Goal: Contribute content: Contribute content

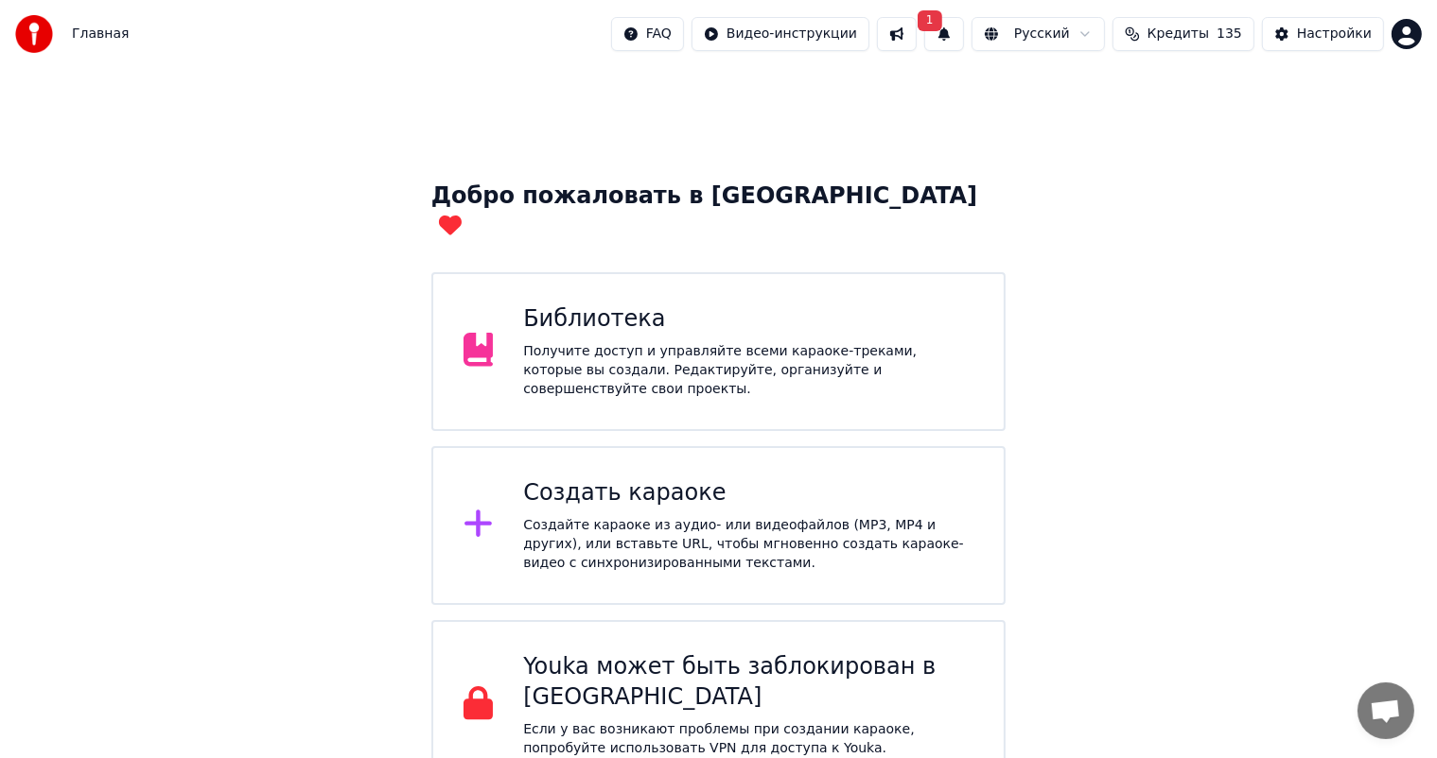
click at [960, 30] on button "1" at bounding box center [944, 34] width 40 height 34
click at [1086, 91] on button "Обновить" at bounding box center [1092, 94] width 99 height 34
click at [609, 305] on div "Библиотека" at bounding box center [748, 320] width 450 height 30
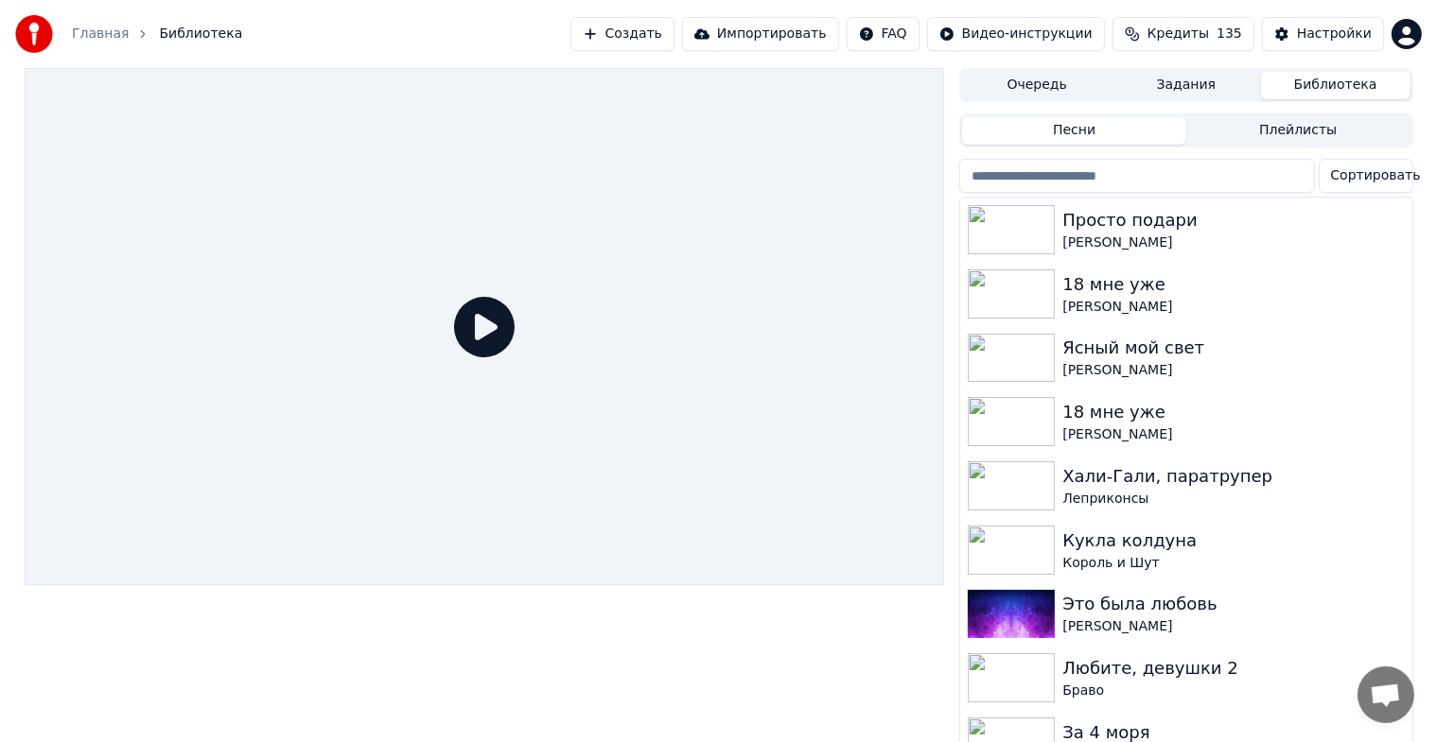
click at [595, 29] on button "Создать" at bounding box center [622, 34] width 104 height 34
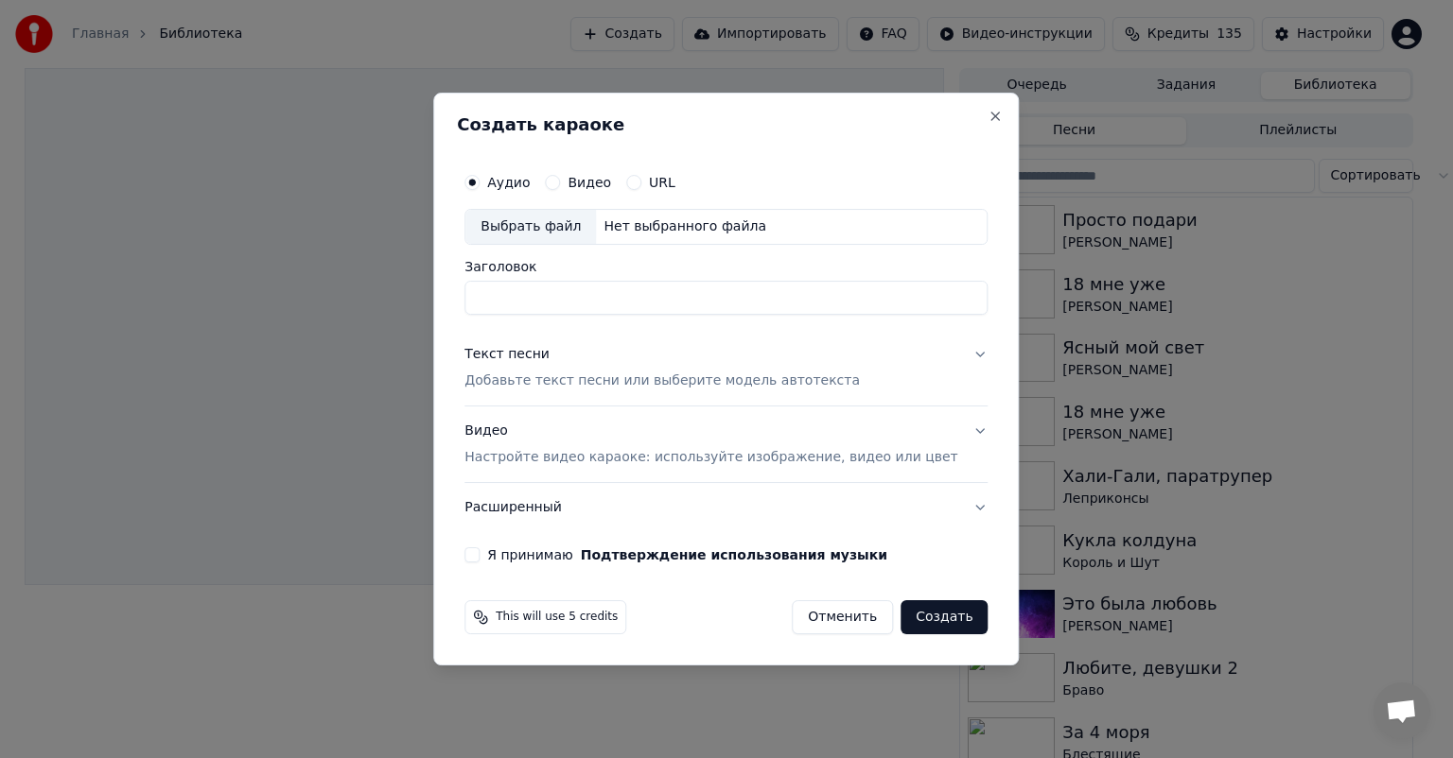
click at [557, 234] on div "Выбрать файл" at bounding box center [530, 227] width 131 height 34
click at [685, 301] on input "**********" at bounding box center [725, 298] width 523 height 34
type input "**********"
click at [691, 330] on button "Текст песни Добавьте текст песни или выберите модель автотекста" at bounding box center [725, 368] width 523 height 76
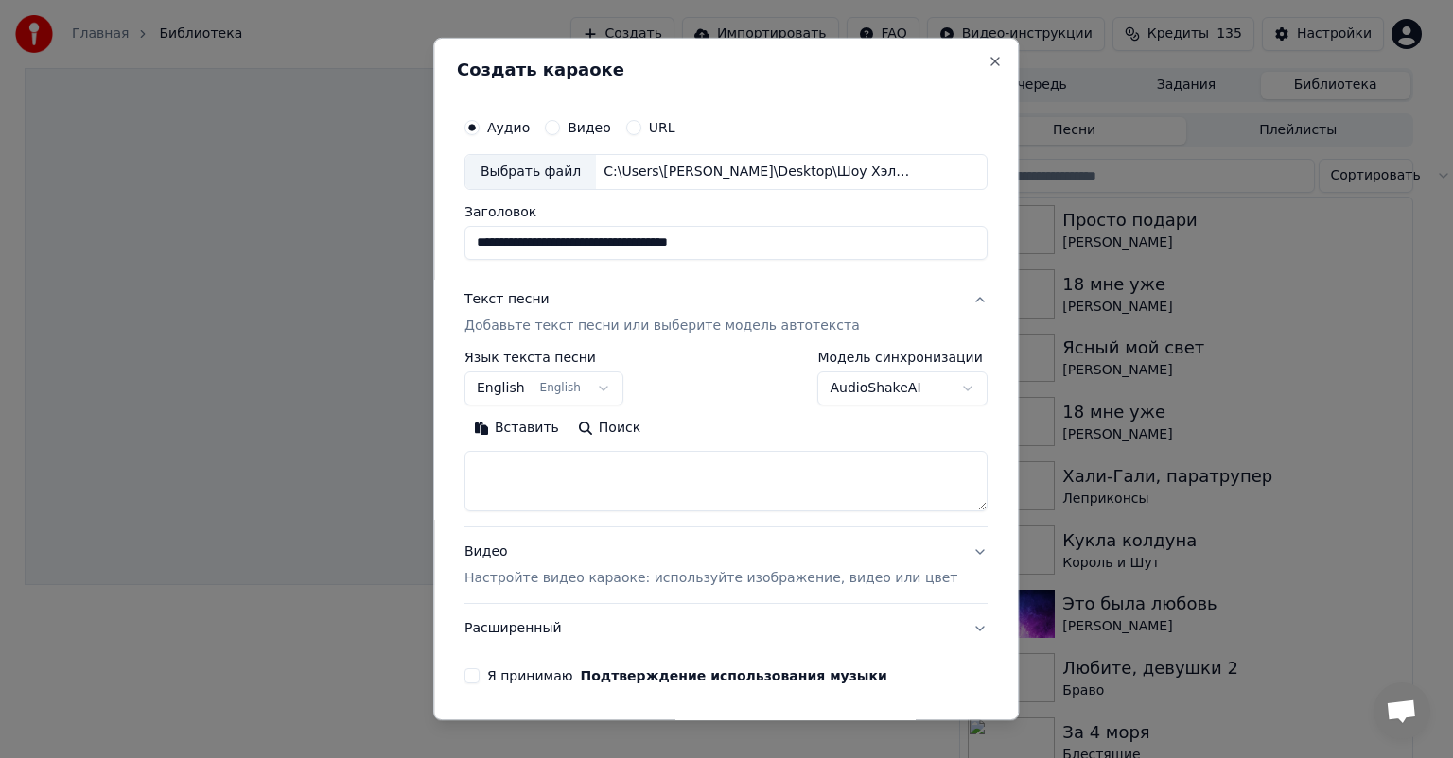
click at [618, 387] on button "English English" at bounding box center [543, 389] width 159 height 34
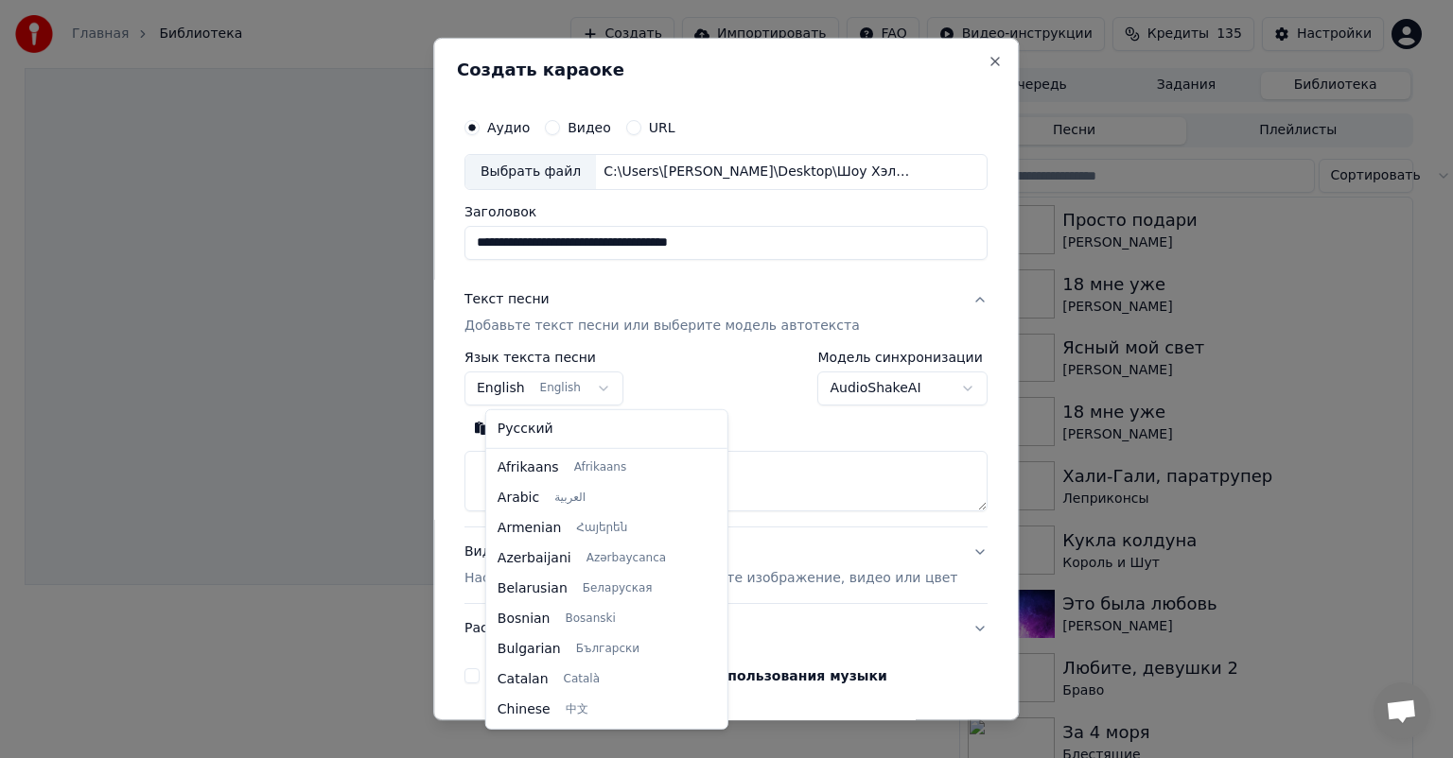
scroll to position [151, 0]
select select "**"
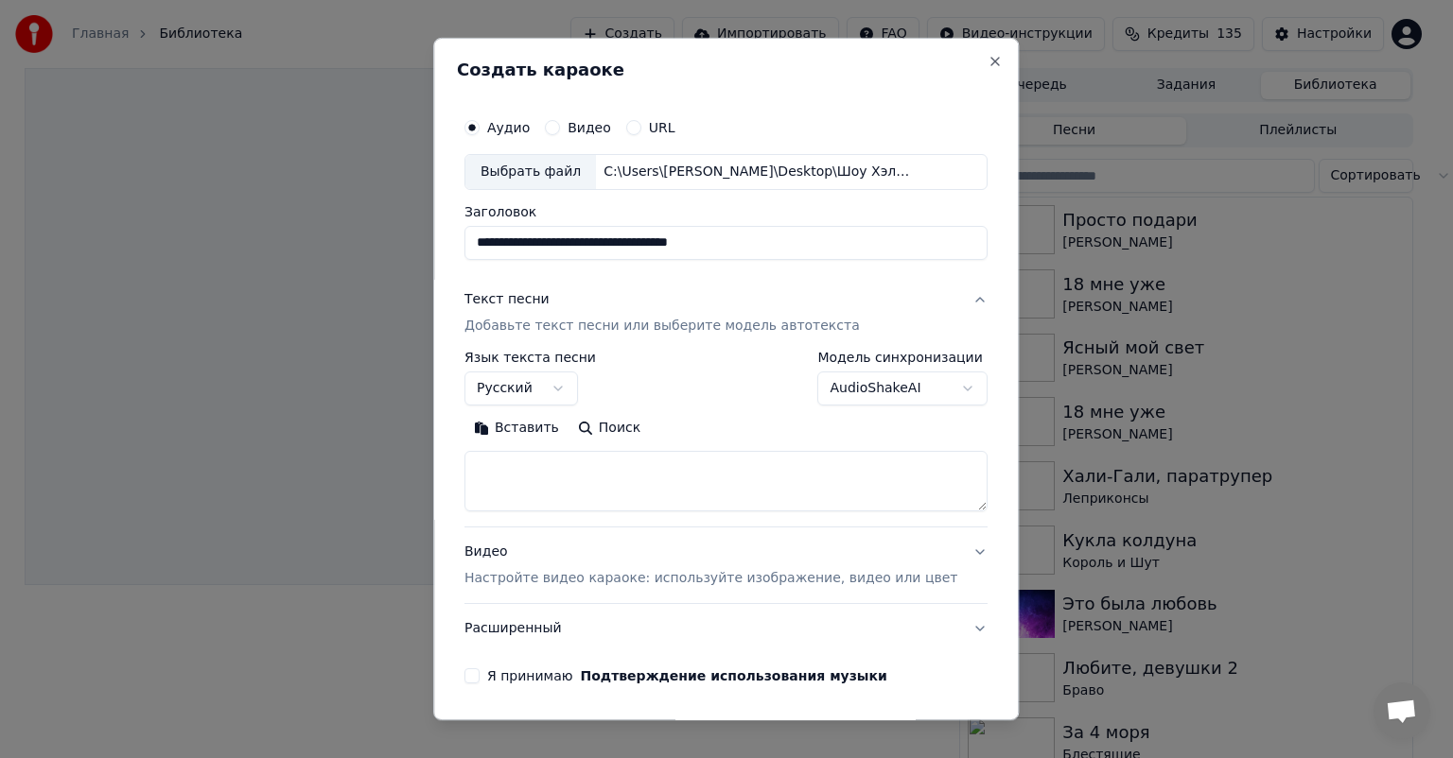
click at [700, 484] on textarea at bounding box center [725, 481] width 523 height 61
paste textarea "**********"
type textarea "**********"
click at [734, 427] on button "Развернуть" at bounding box center [711, 428] width 119 height 30
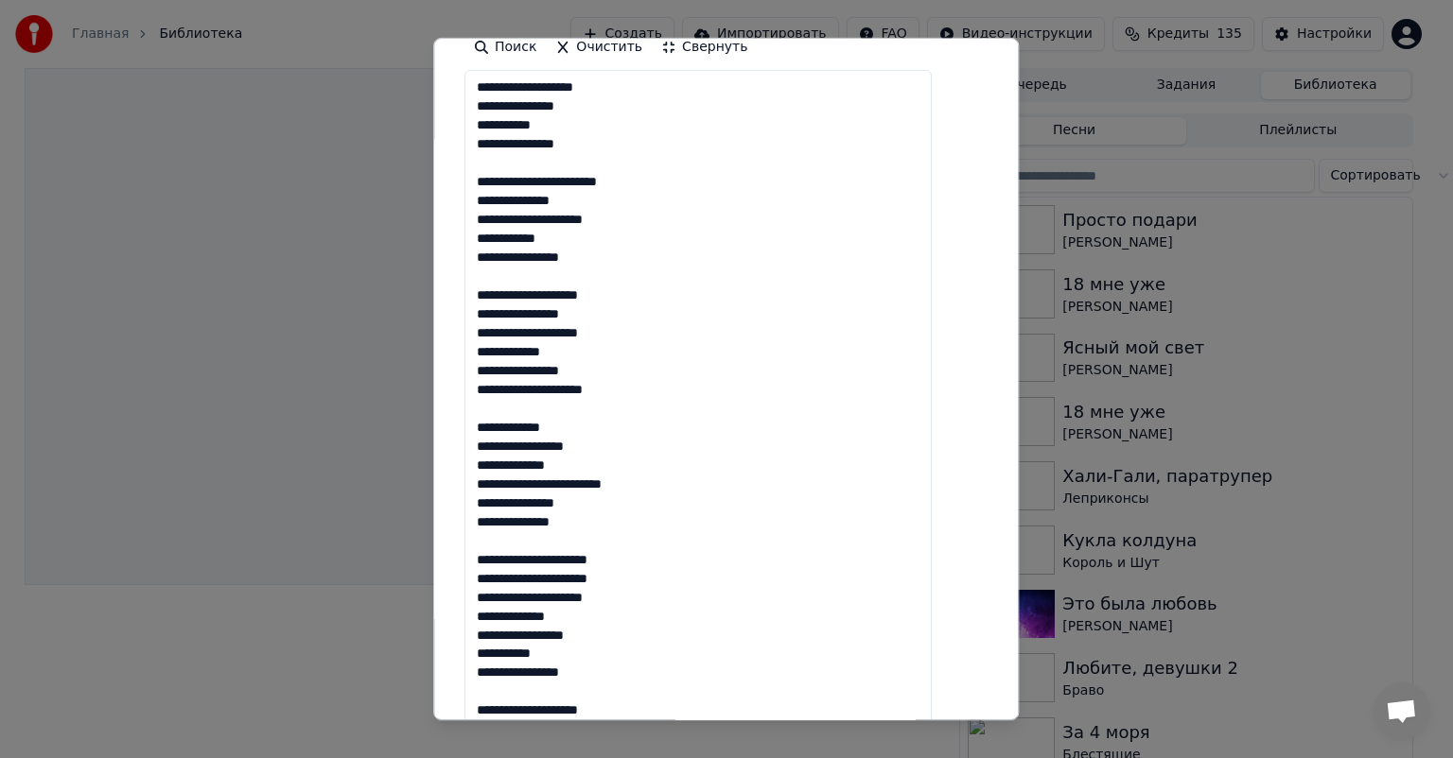
scroll to position [44, 0]
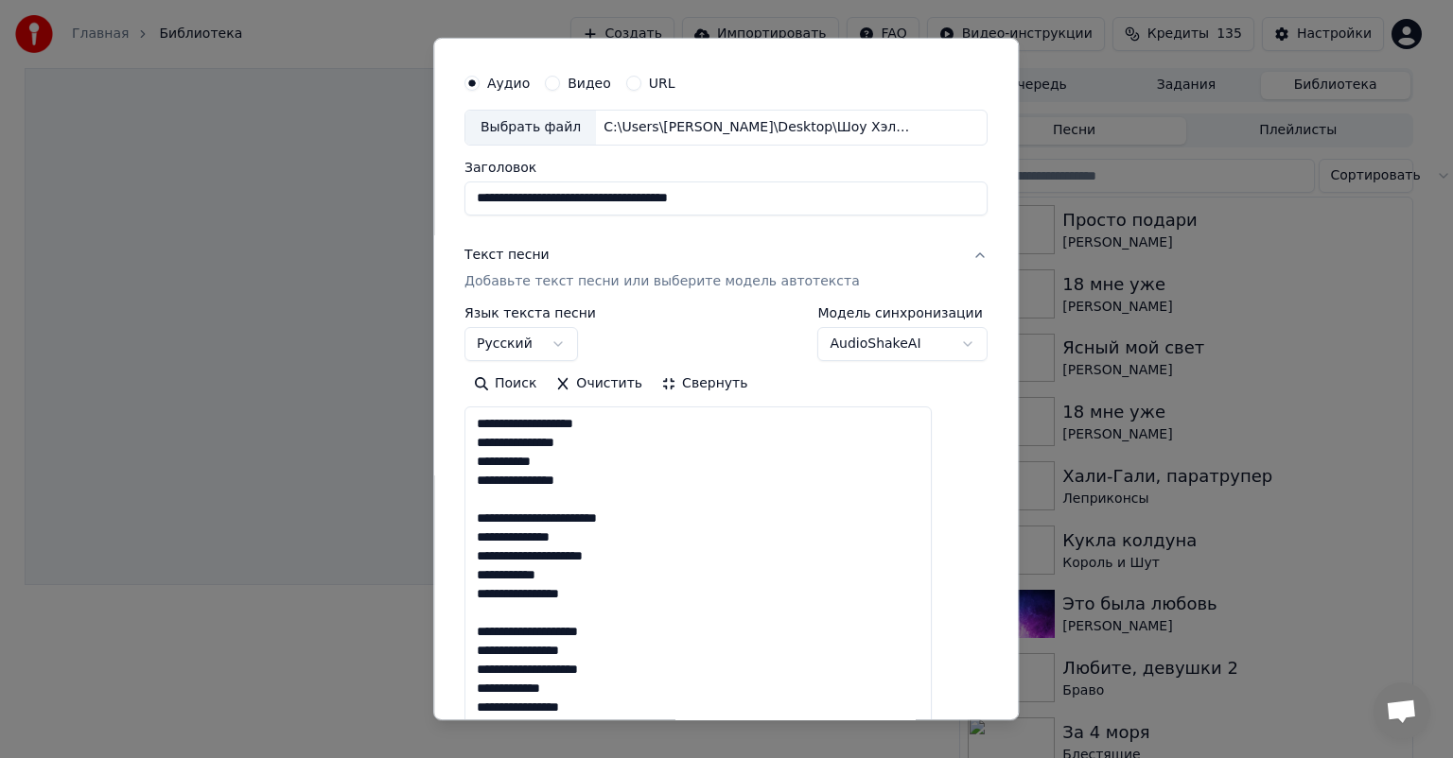
click at [711, 387] on button "Свернуть" at bounding box center [704, 384] width 105 height 30
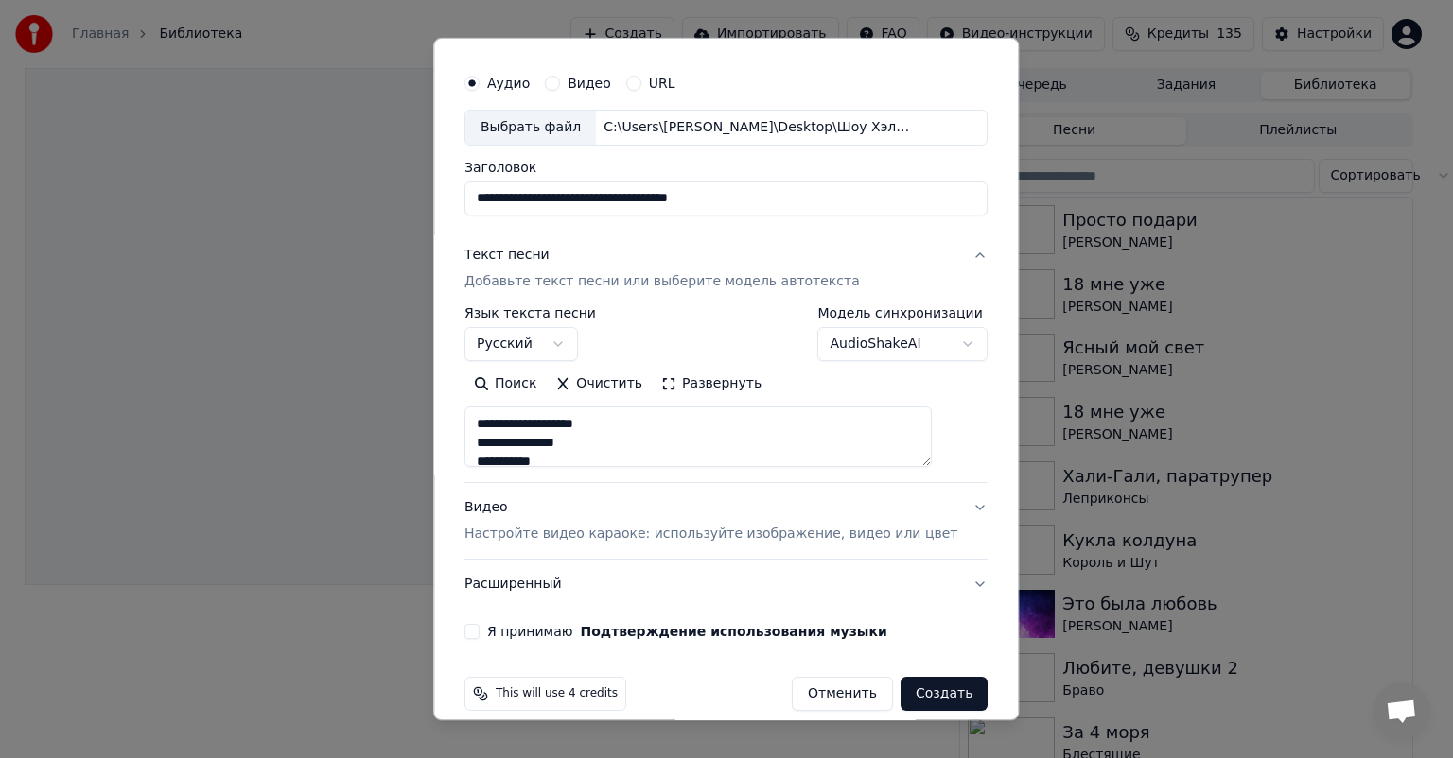
click at [736, 334] on div "**********" at bounding box center [725, 333] width 523 height 55
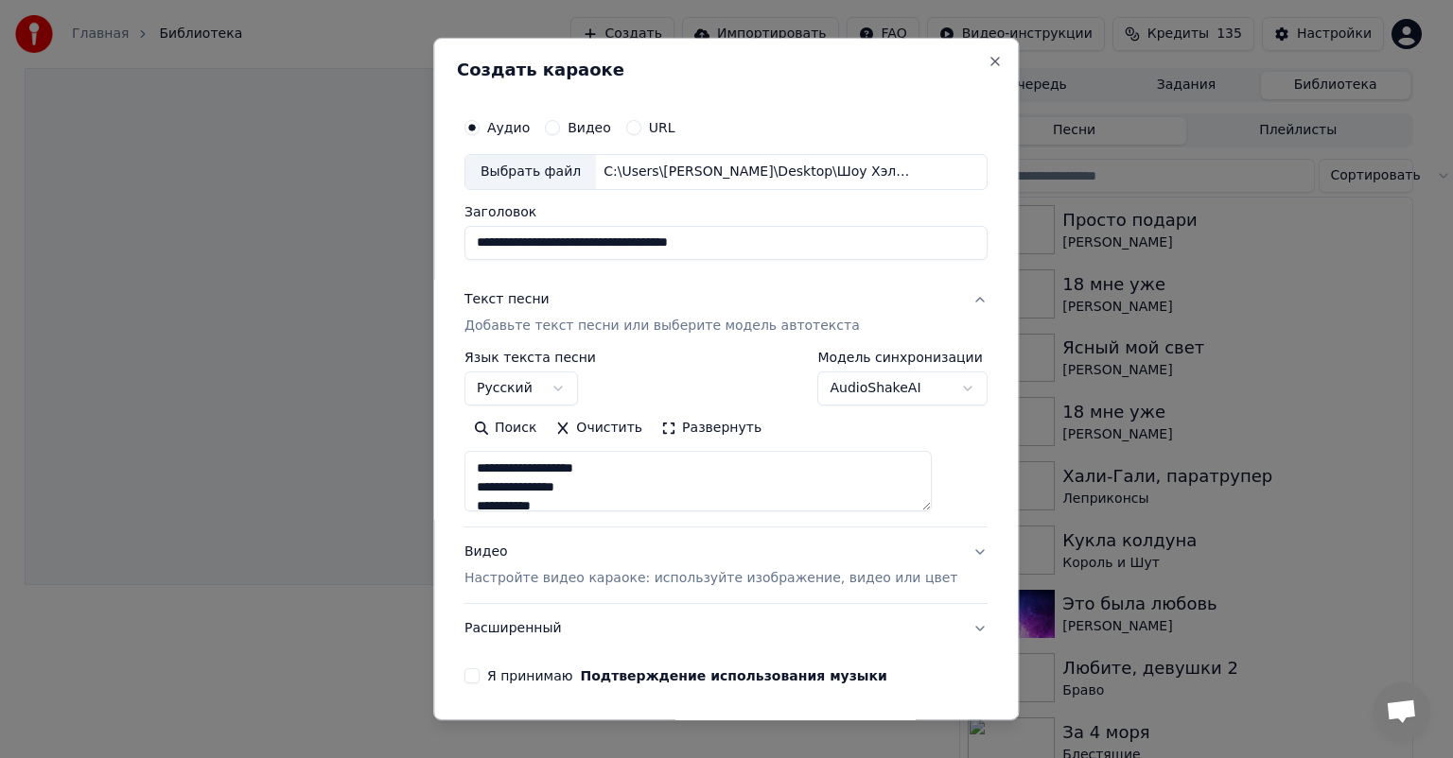
scroll to position [66, 0]
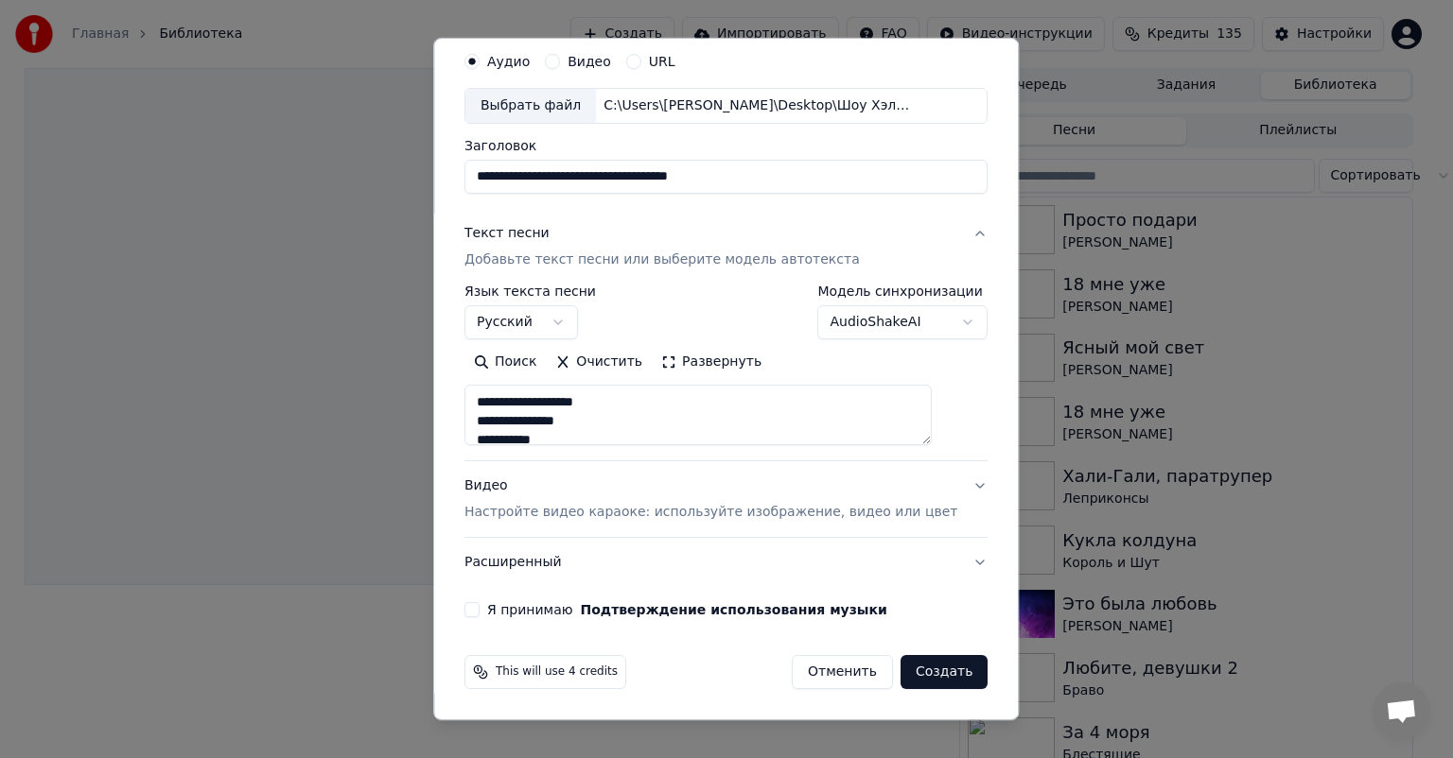
click at [942, 480] on button "Видео Настройте видео караоке: используйте изображение, видео или цвет" at bounding box center [725, 500] width 523 height 76
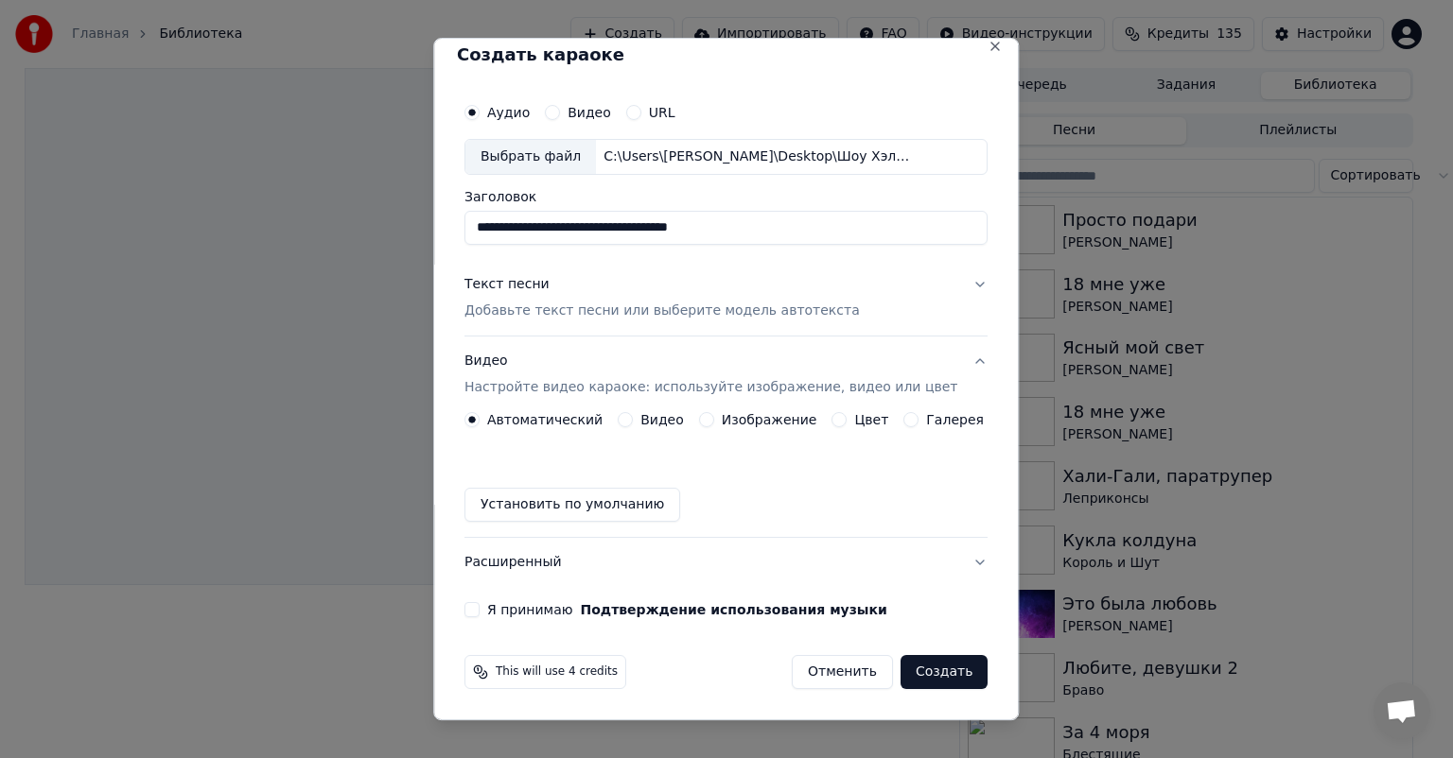
scroll to position [15, 0]
click at [755, 424] on label "Изображение" at bounding box center [770, 419] width 96 height 13
click at [714, 424] on button "Изображение" at bounding box center [706, 419] width 15 height 15
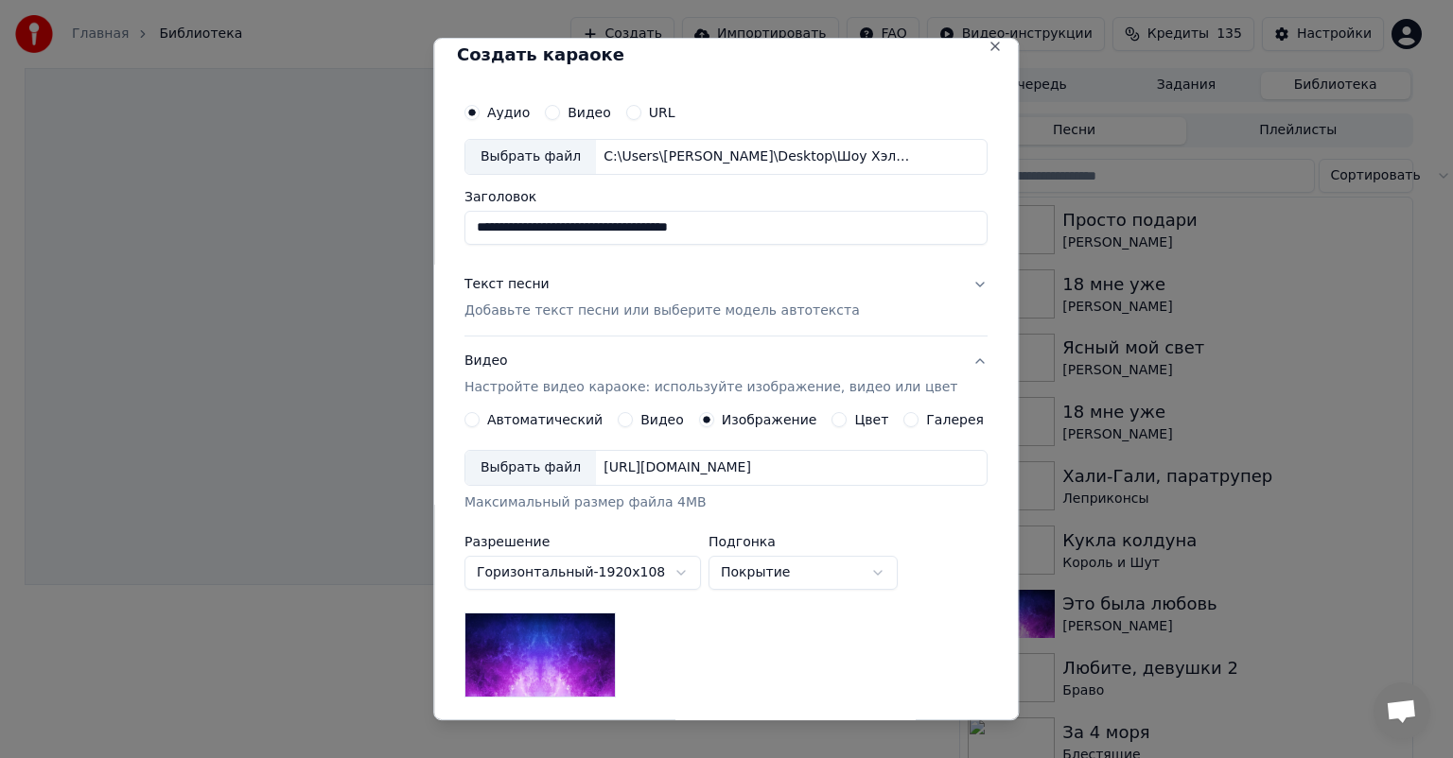
click at [526, 477] on div "Выбрать файл" at bounding box center [530, 468] width 131 height 34
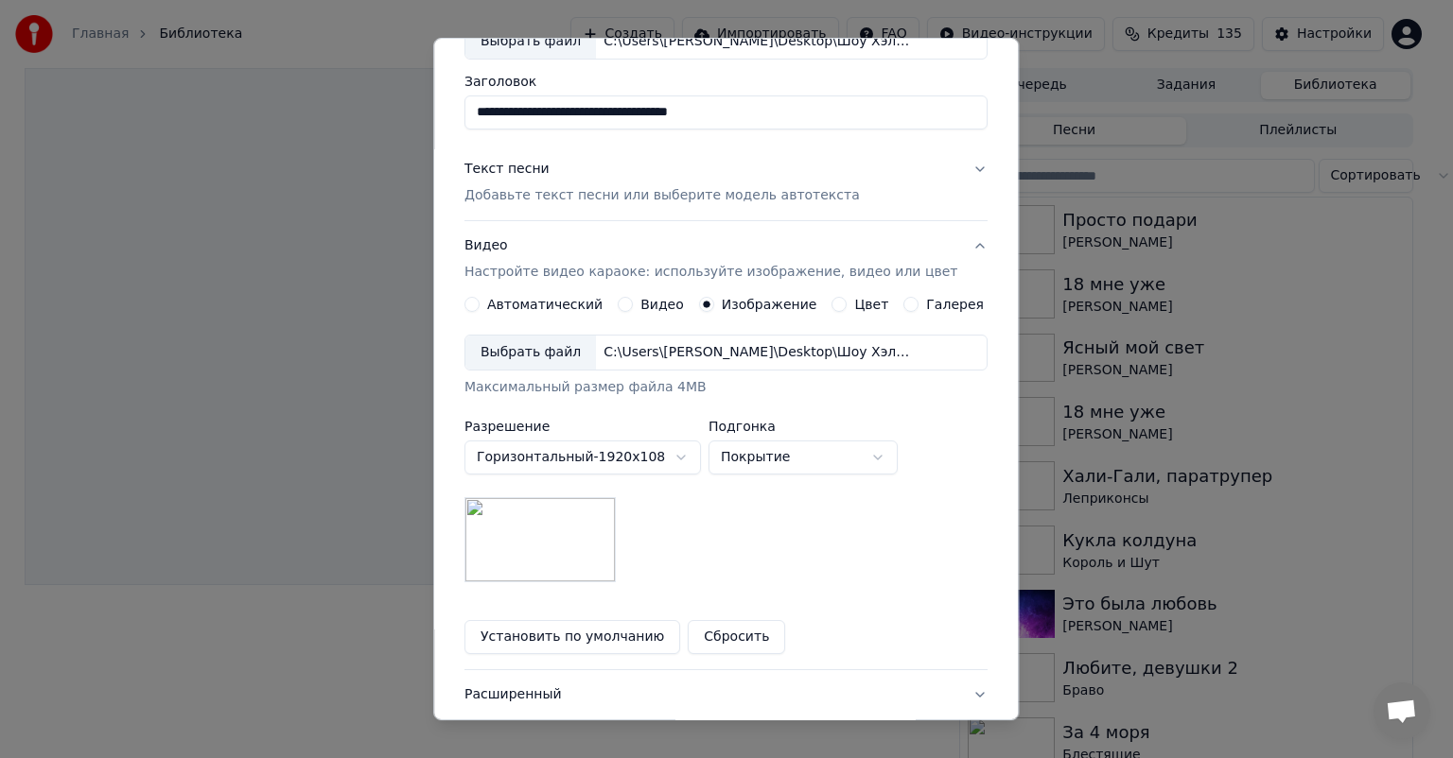
scroll to position [263, 0]
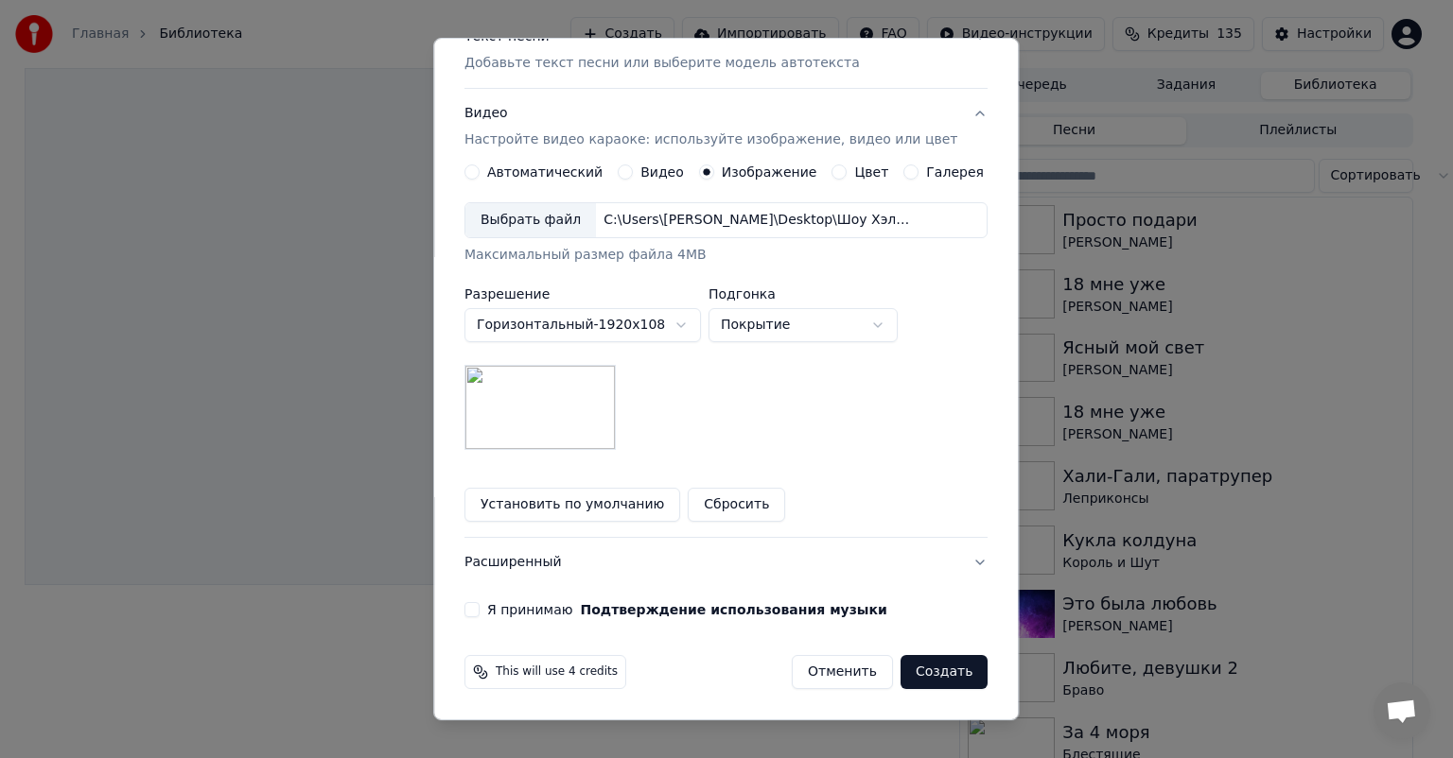
click at [479, 612] on button "Я принимаю Подтверждение использования музыки" at bounding box center [471, 609] width 15 height 15
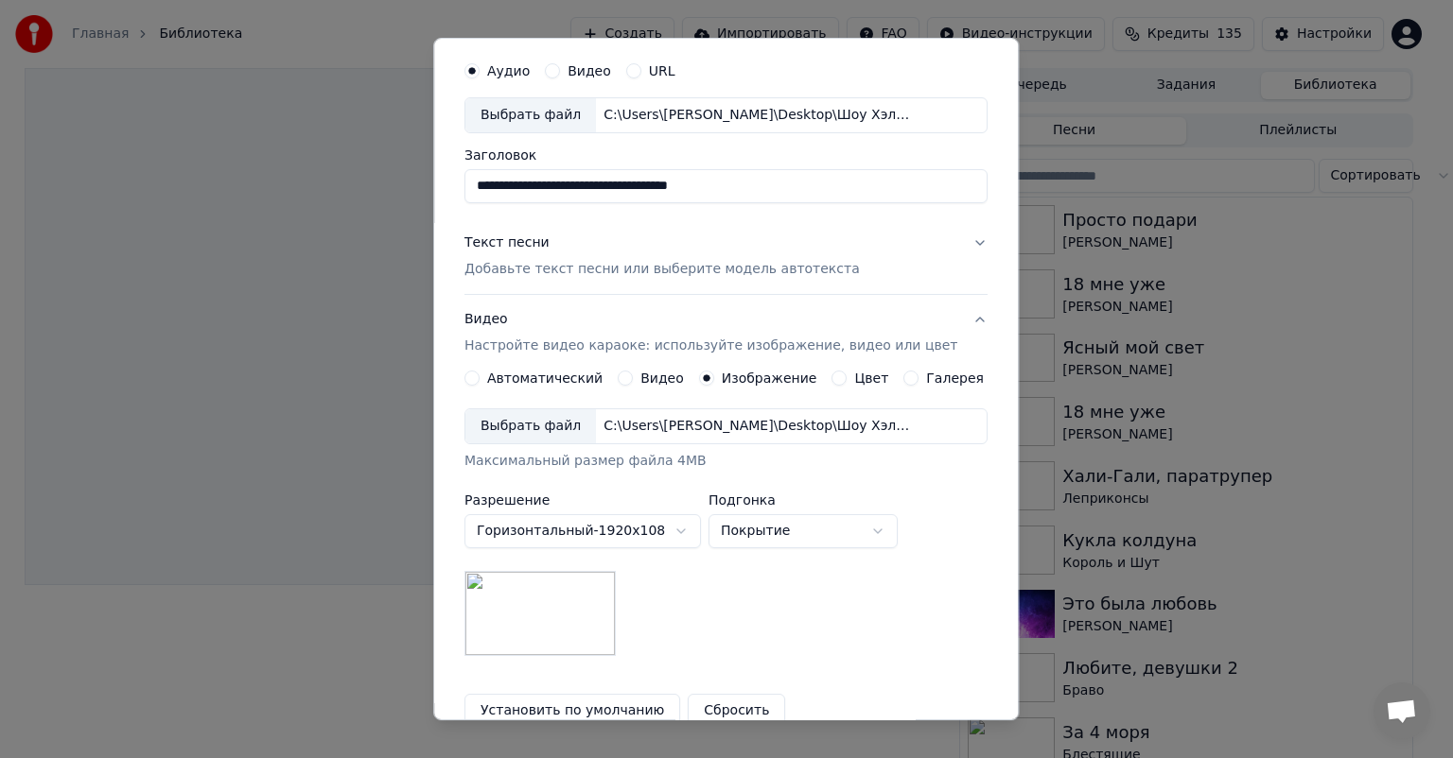
scroll to position [59, 0]
click at [946, 244] on button "Текст песни Добавьте текст песни или выберите модель автотекста" at bounding box center [725, 255] width 523 height 76
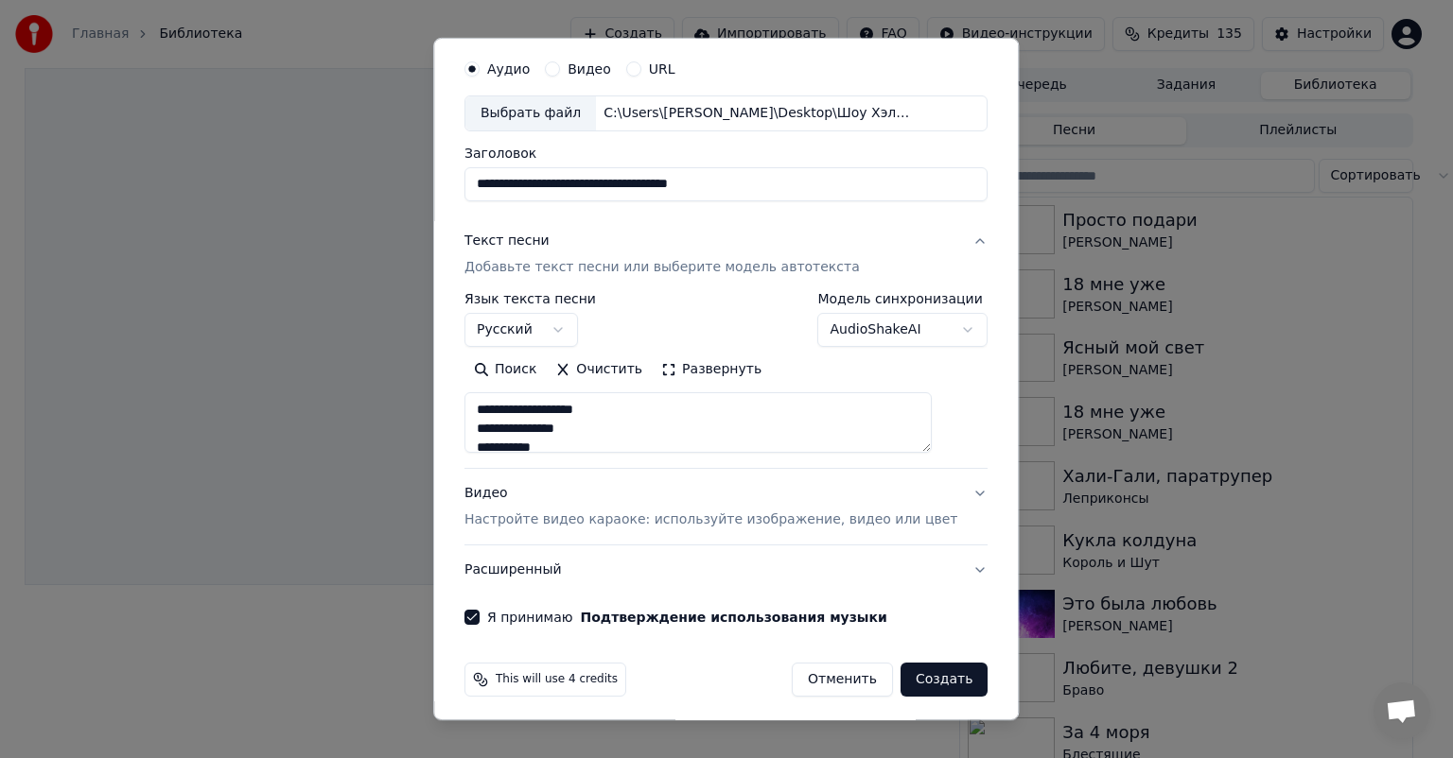
click at [946, 243] on button "Текст песни Добавьте текст песни или выберите модель автотекста" at bounding box center [725, 255] width 523 height 76
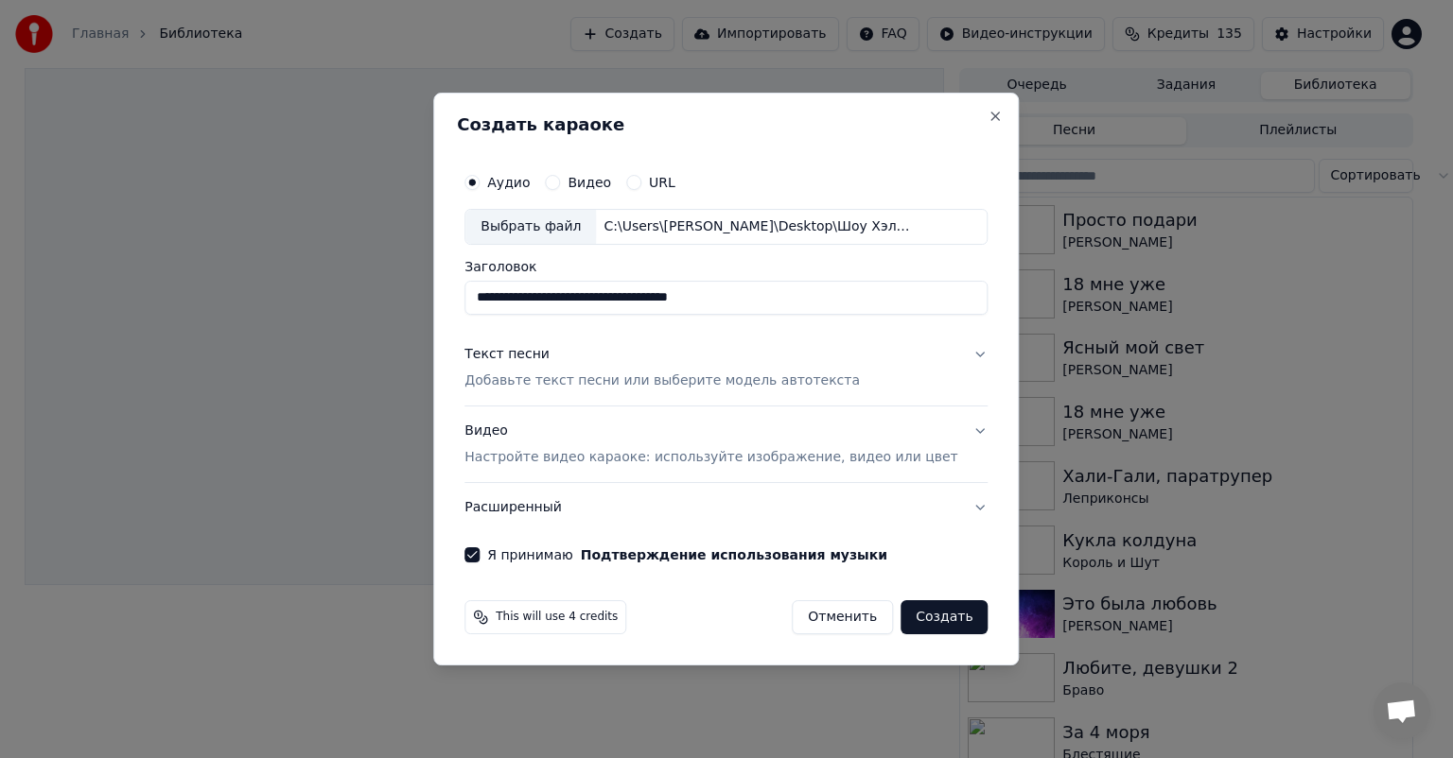
click at [950, 434] on button "Видео Настройте видео караоке: используйте изображение, видео или цвет" at bounding box center [725, 445] width 523 height 76
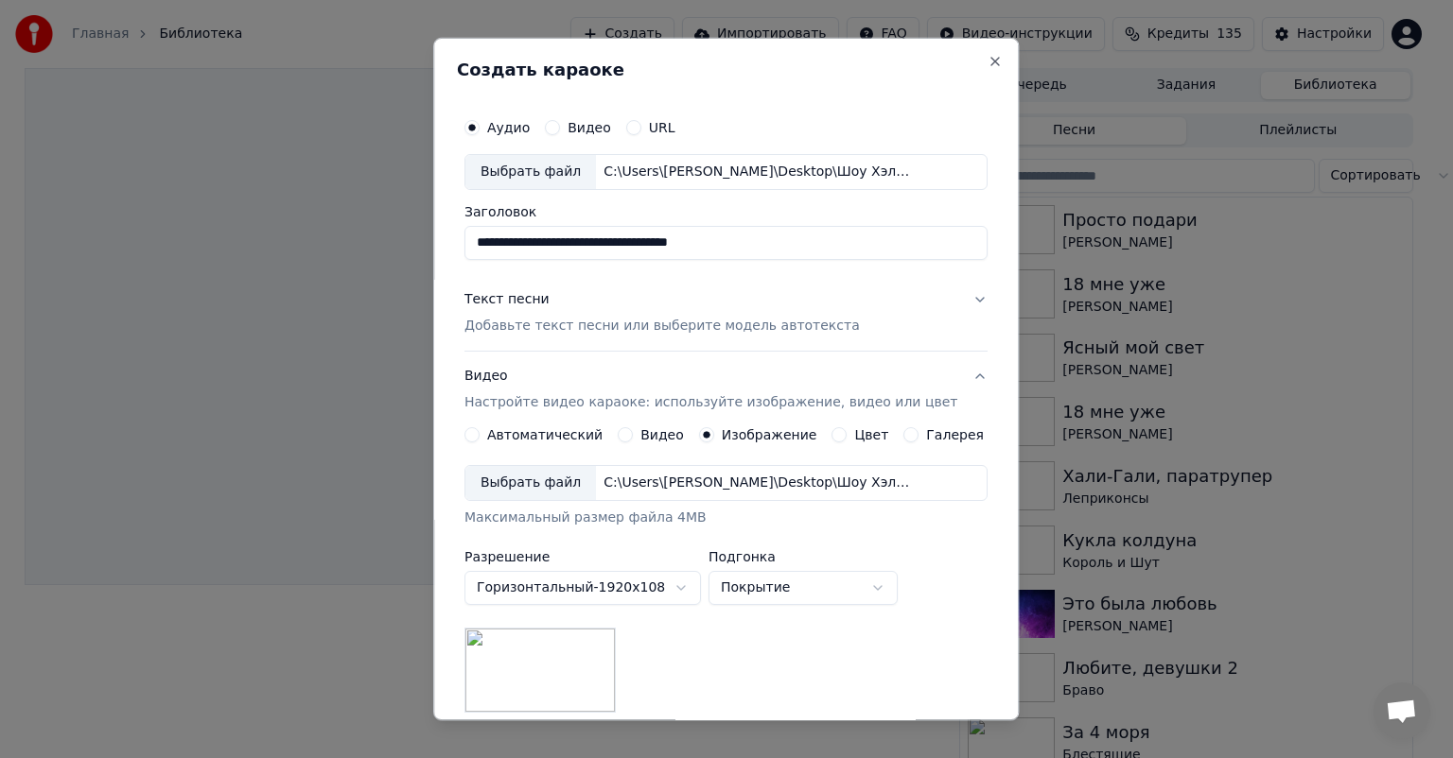
click at [948, 382] on button "Видео Настройте видео караоке: используйте изображение, видео или цвет" at bounding box center [725, 390] width 523 height 76
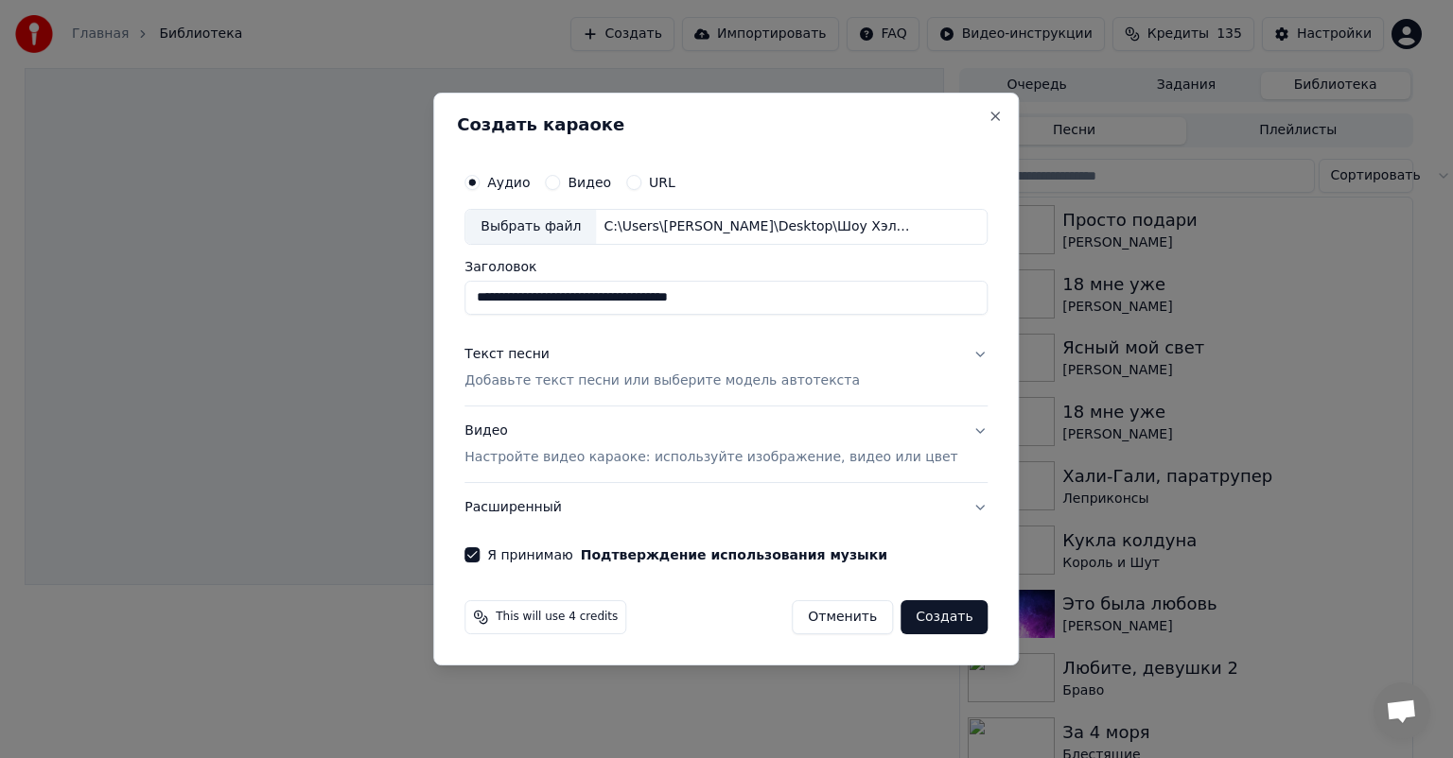
click at [955, 506] on button "Расширенный" at bounding box center [725, 507] width 523 height 49
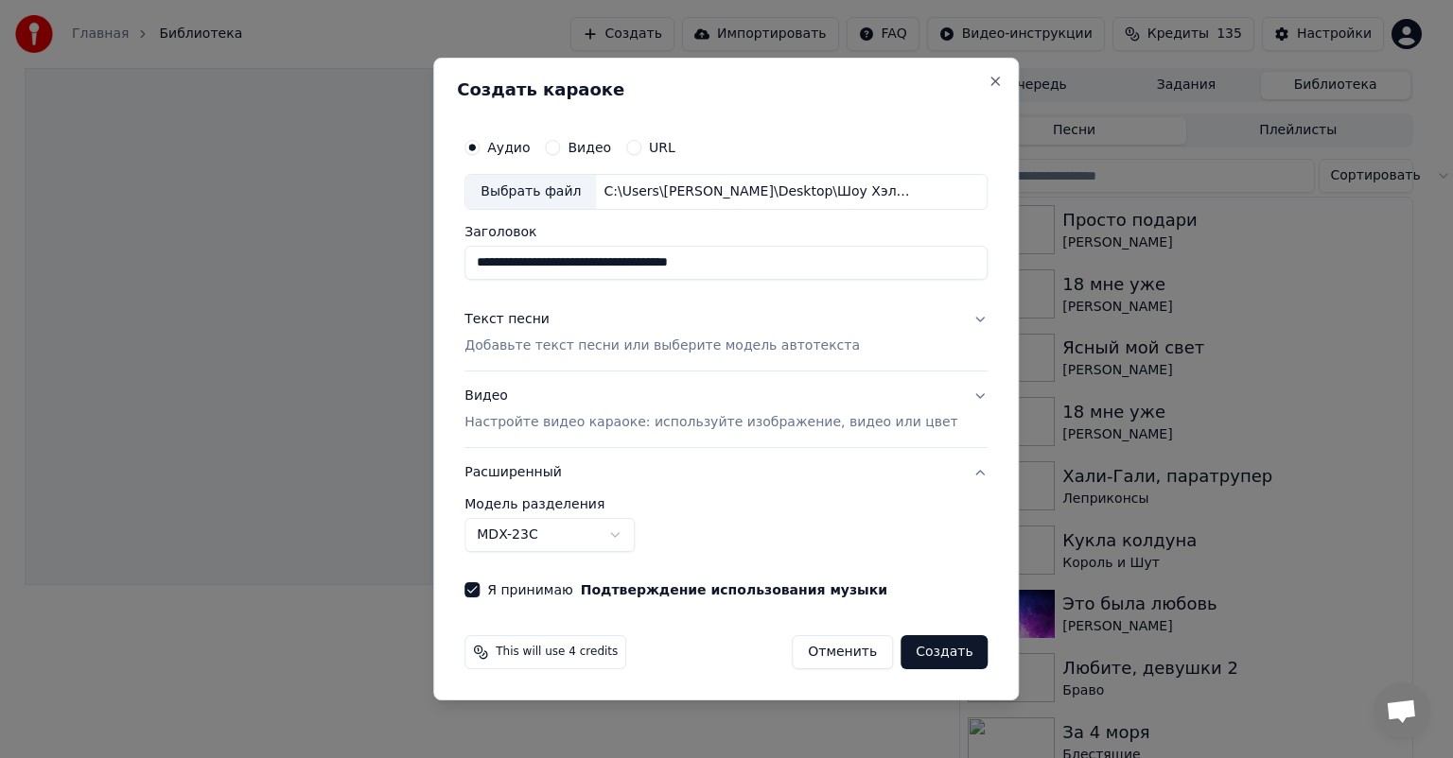
click at [949, 469] on button "Расширенный" at bounding box center [725, 472] width 523 height 49
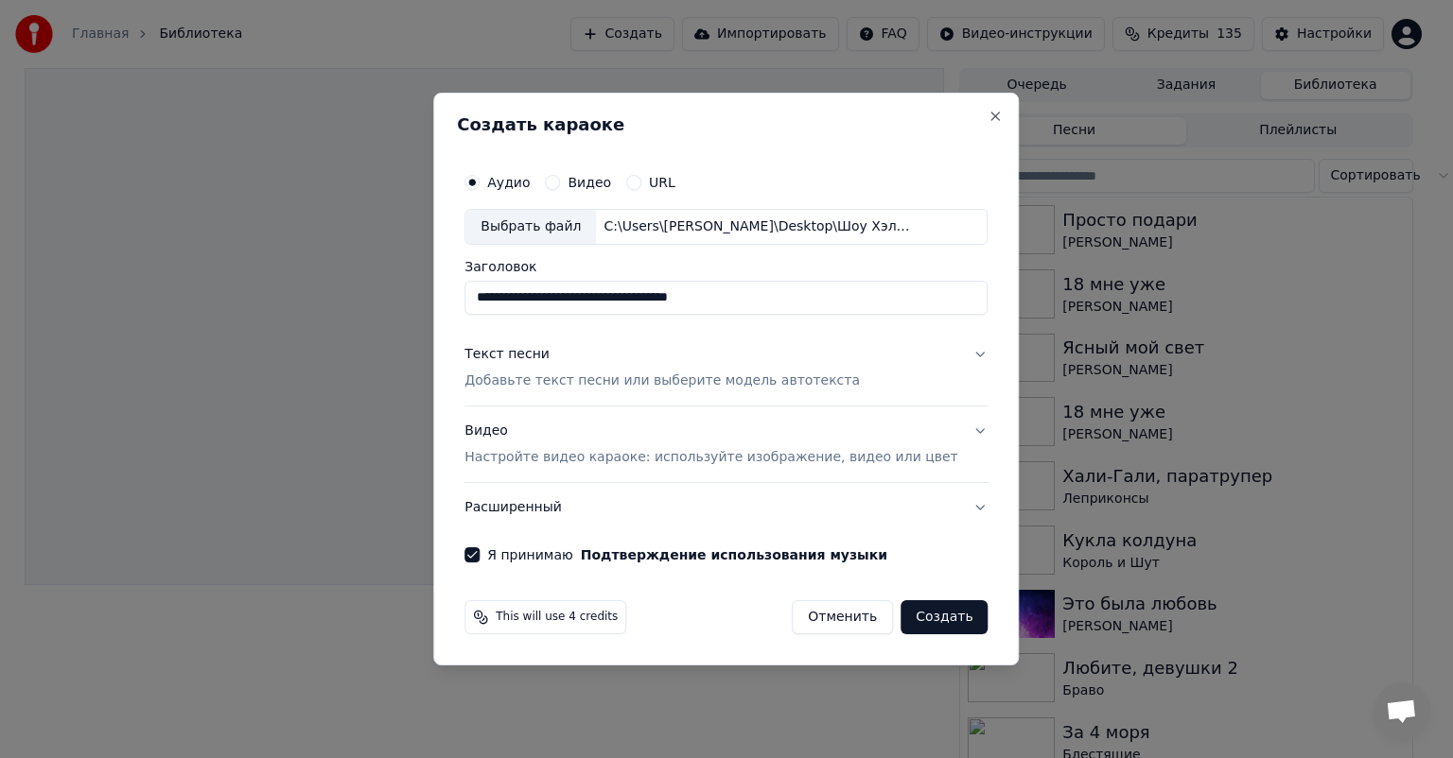
click at [917, 617] on button "Создать" at bounding box center [943, 618] width 87 height 34
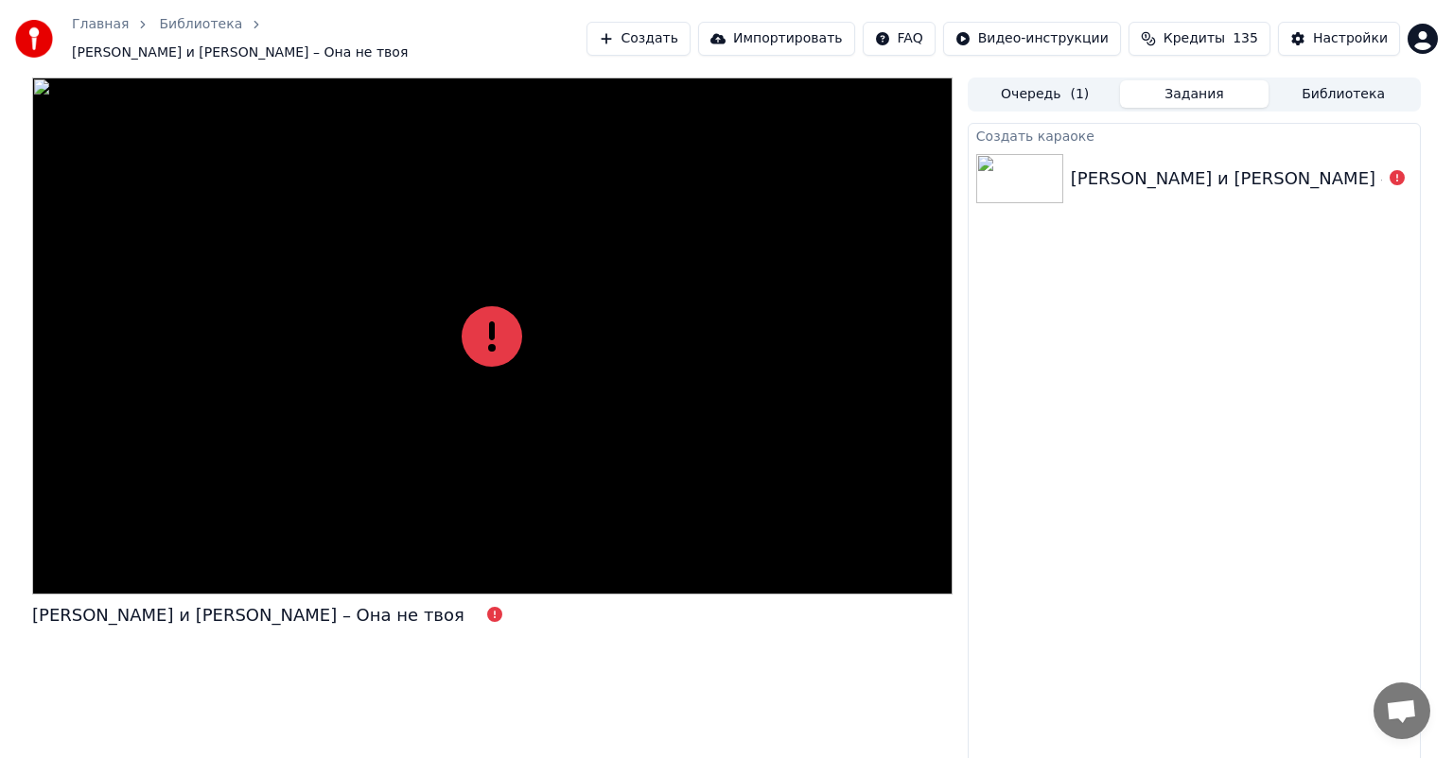
click at [1346, 169] on div "Григорий Лепс и Стас Пьеха – Она не твоя" at bounding box center [1287, 179] width 432 height 26
click at [1399, 170] on icon at bounding box center [1396, 177] width 15 height 15
